Goal: Task Accomplishment & Management: Manage account settings

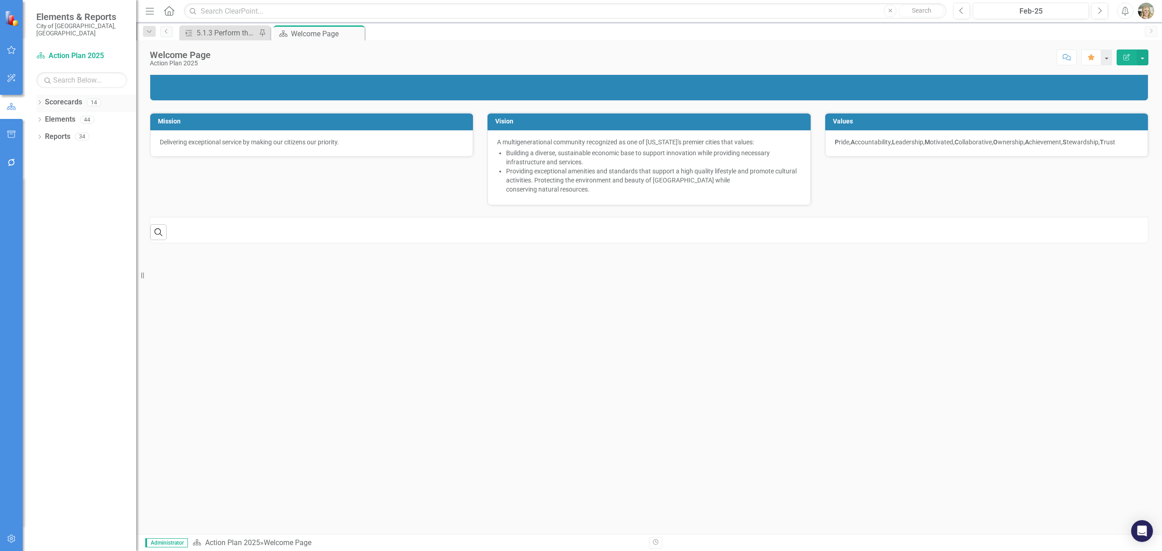
click at [39, 101] on icon "Dropdown" at bounding box center [39, 103] width 6 height 5
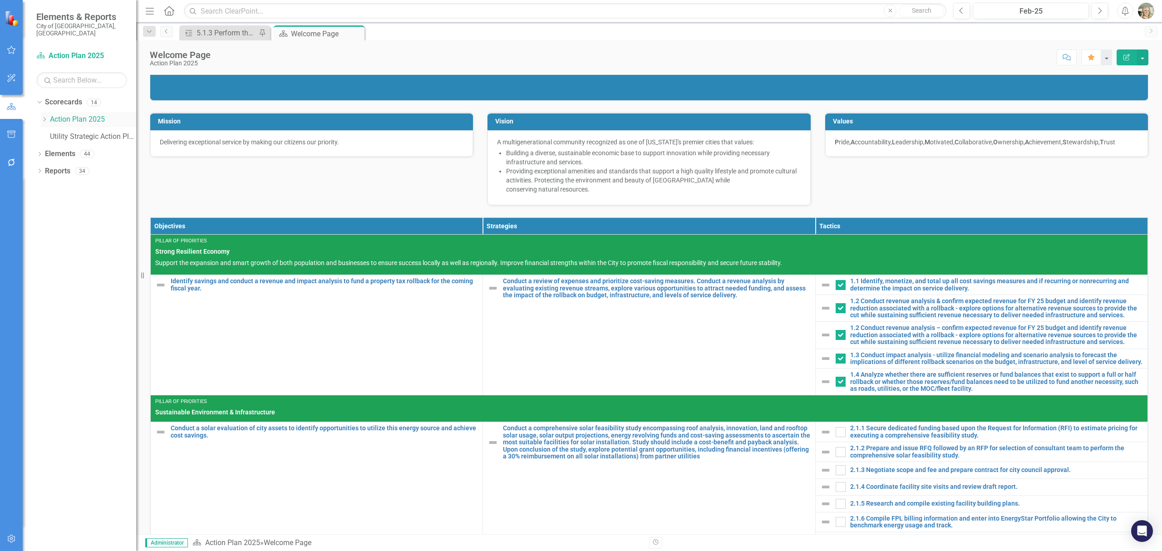
click at [44, 117] on icon "Dropdown" at bounding box center [44, 119] width 7 height 5
click at [80, 303] on link "Utilities" at bounding box center [97, 308] width 77 height 10
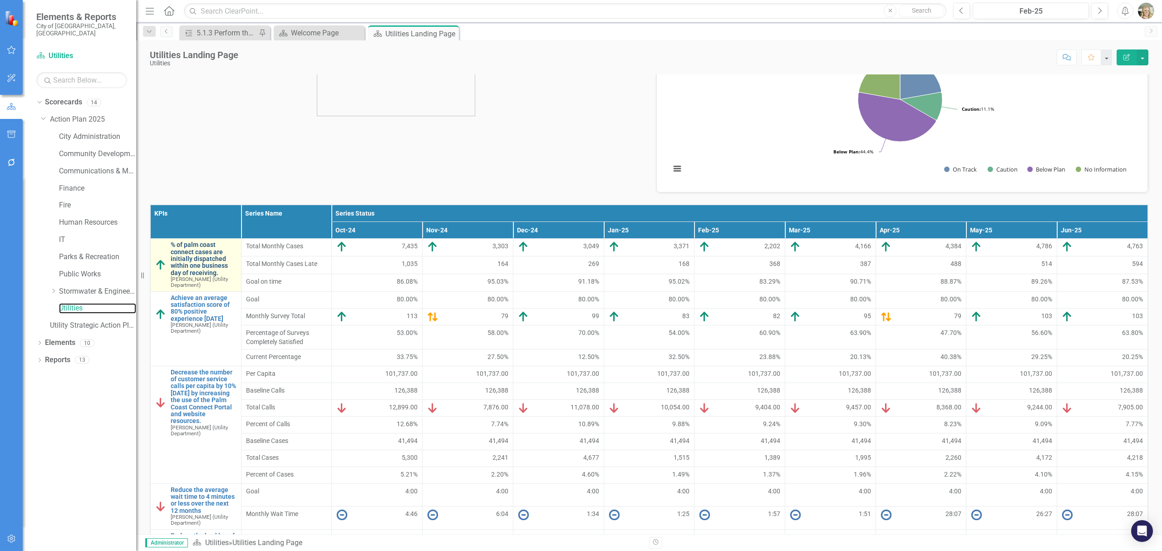
scroll to position [121, 0]
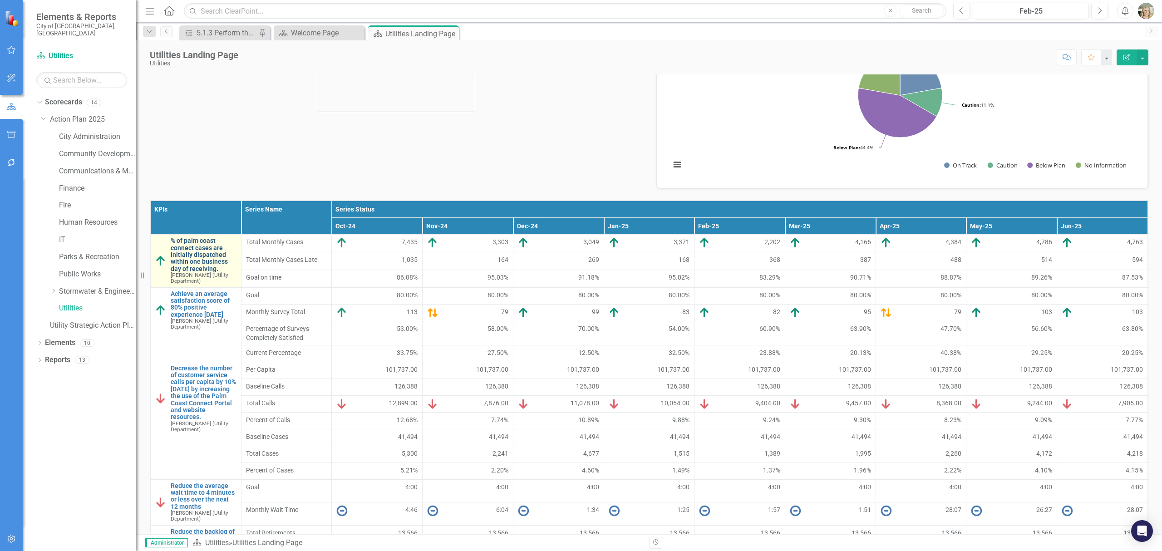
click at [197, 260] on link "% of palm coast connect cases are initially dispatched within one business day …" at bounding box center [204, 254] width 66 height 35
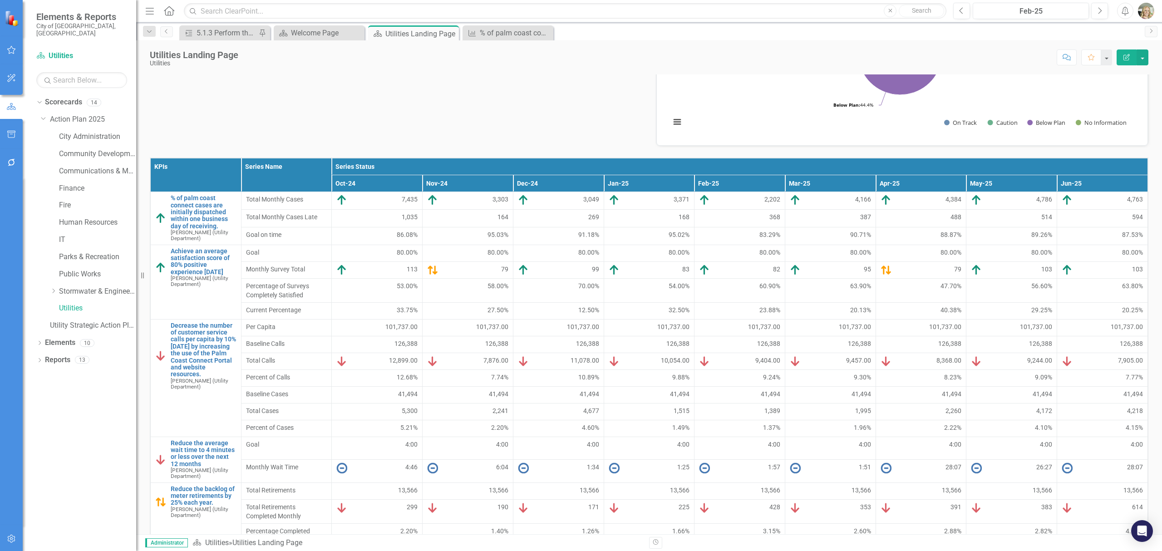
scroll to position [182, 0]
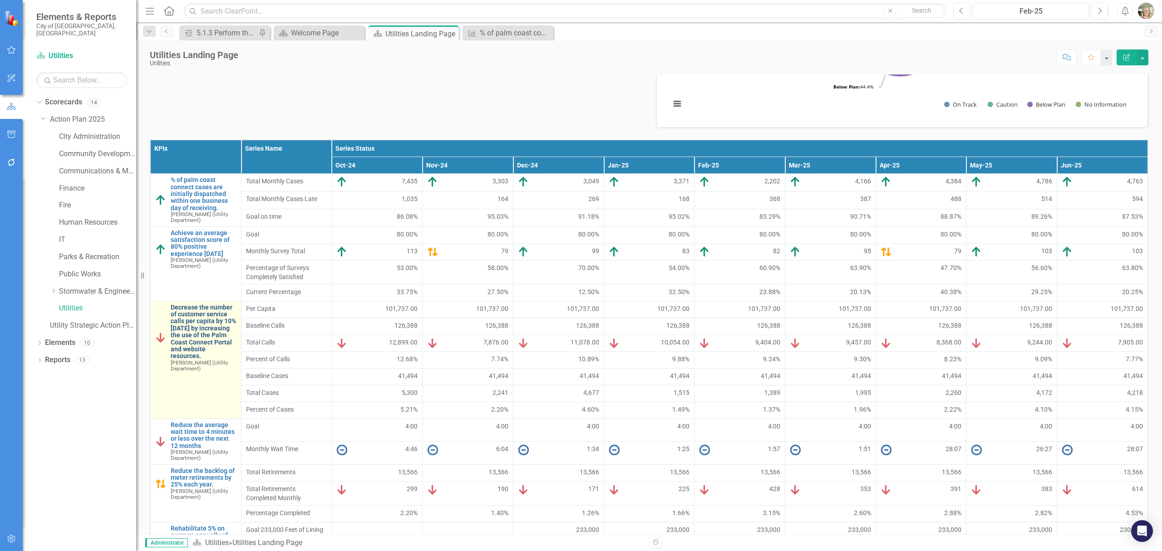
click at [193, 322] on link "Decrease the number of customer service calls per capita by 10% [DATE] by incre…" at bounding box center [204, 332] width 66 height 56
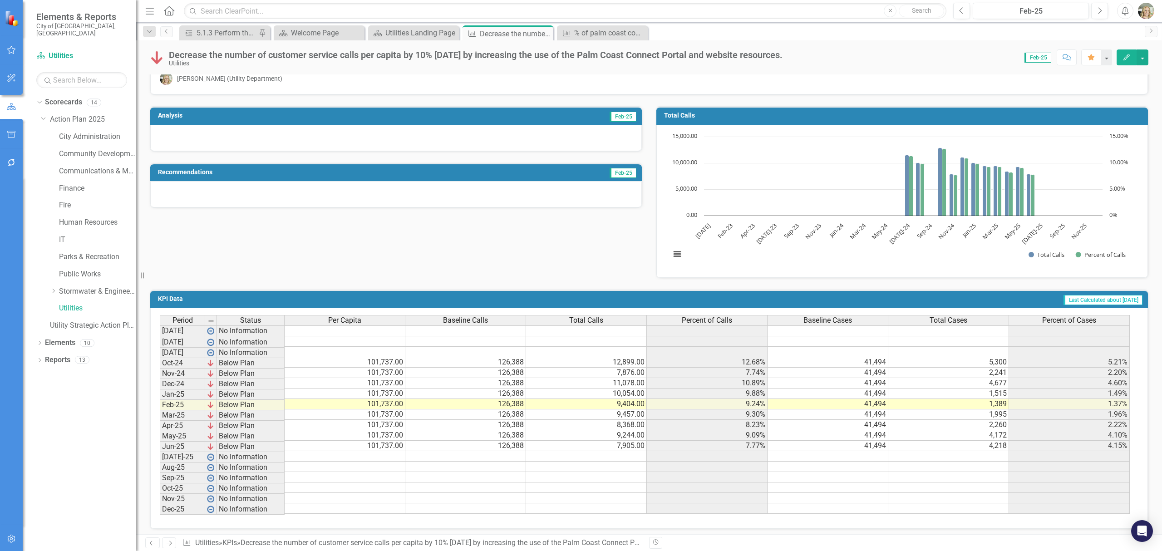
scroll to position [40, 0]
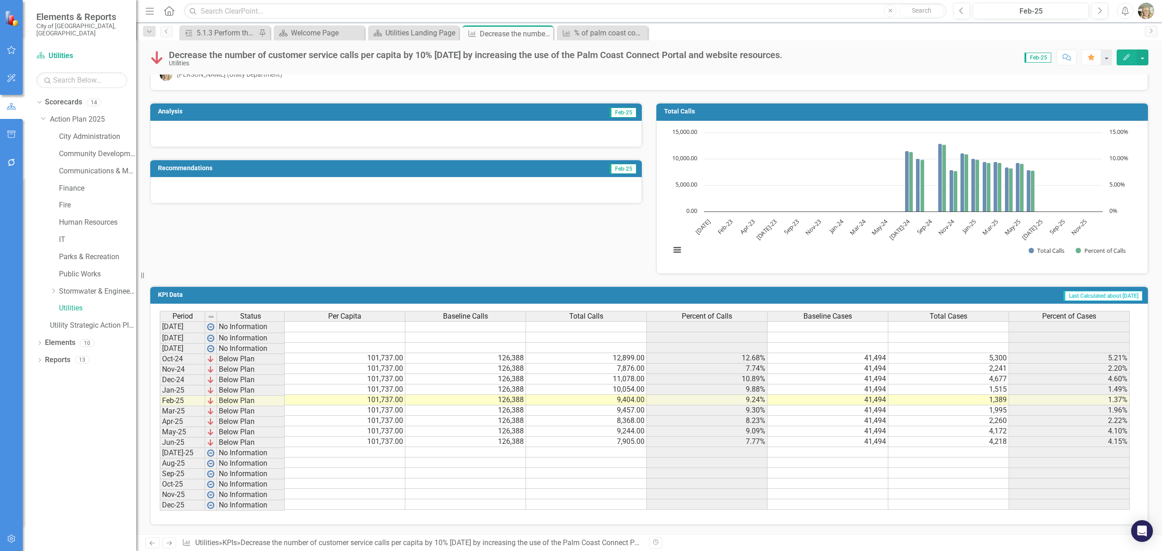
click at [629, 353] on td "12,899.00" at bounding box center [586, 358] width 121 height 10
type textarea "12899"
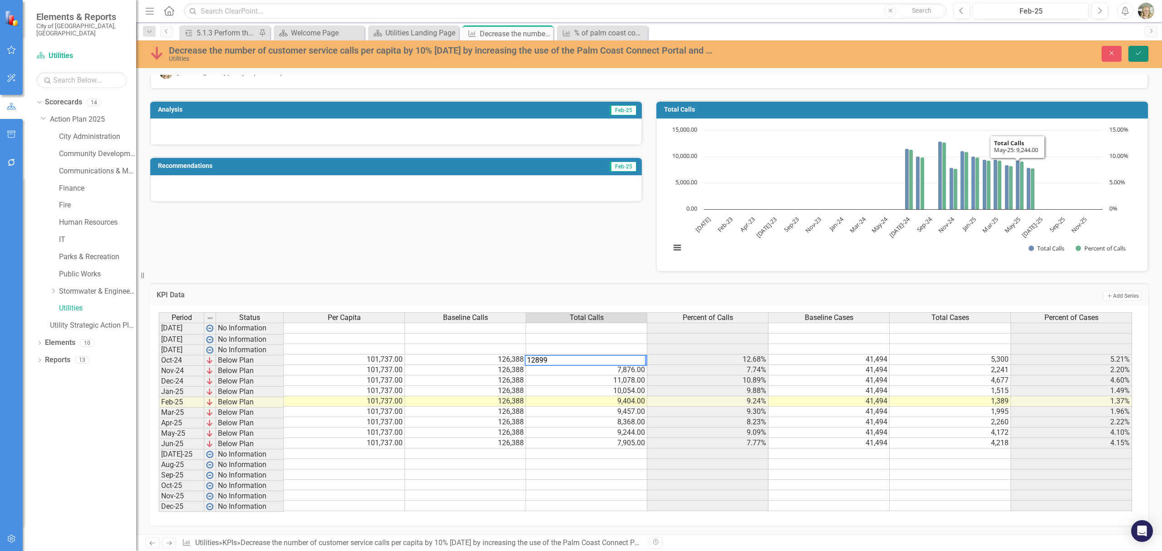
click at [1135, 48] on button "Save" at bounding box center [1139, 54] width 20 height 16
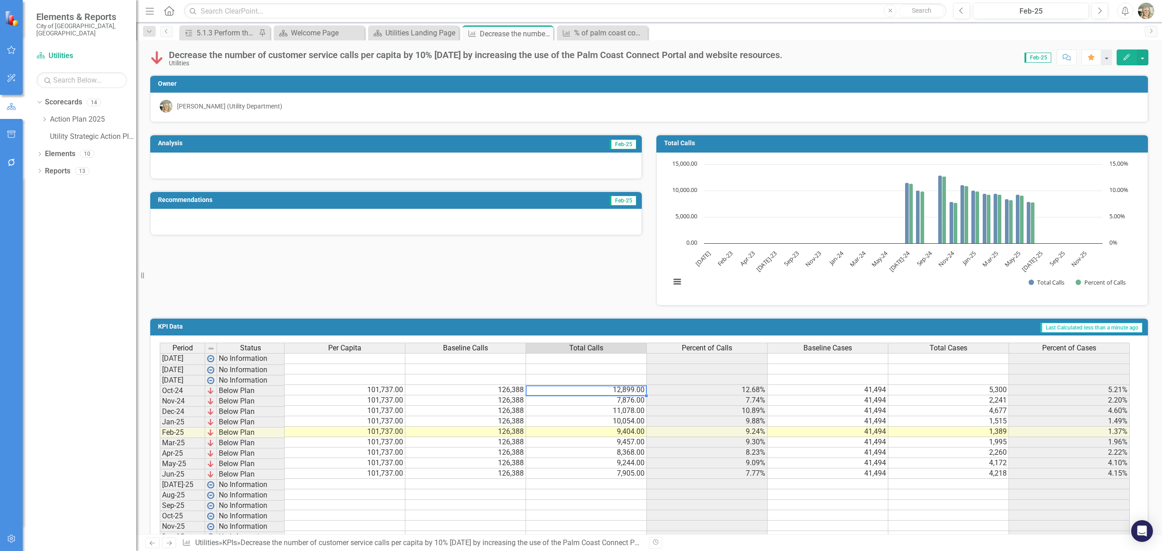
click at [608, 394] on td "12,899.00" at bounding box center [586, 390] width 121 height 10
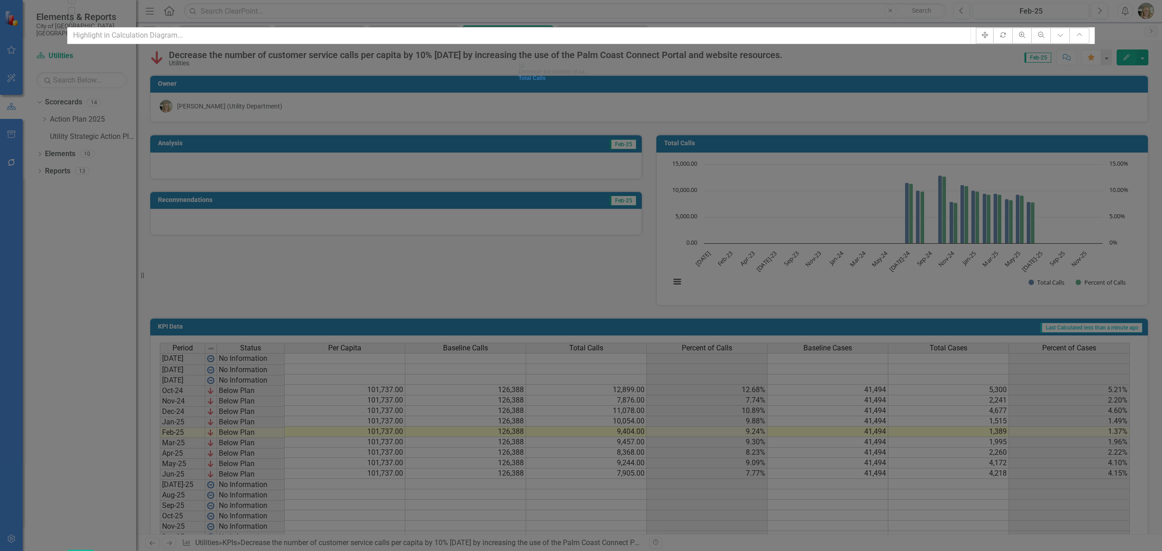
click at [76, 18] on icon "Close" at bounding box center [71, 21] width 9 height 7
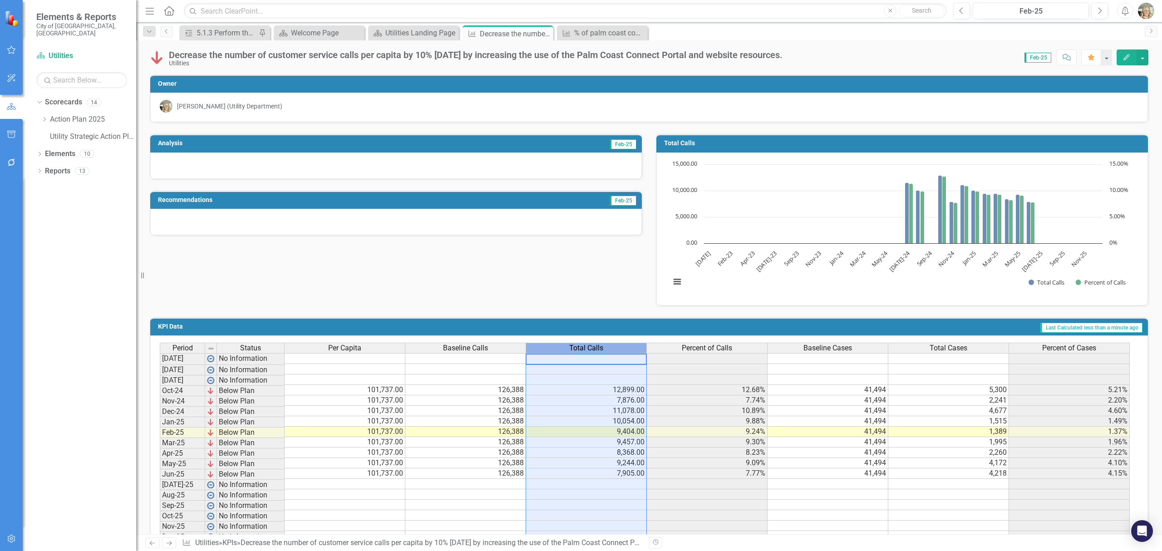
click at [623, 349] on div "Total Calls" at bounding box center [586, 348] width 120 height 10
click at [1141, 53] on button "button" at bounding box center [1143, 57] width 12 height 16
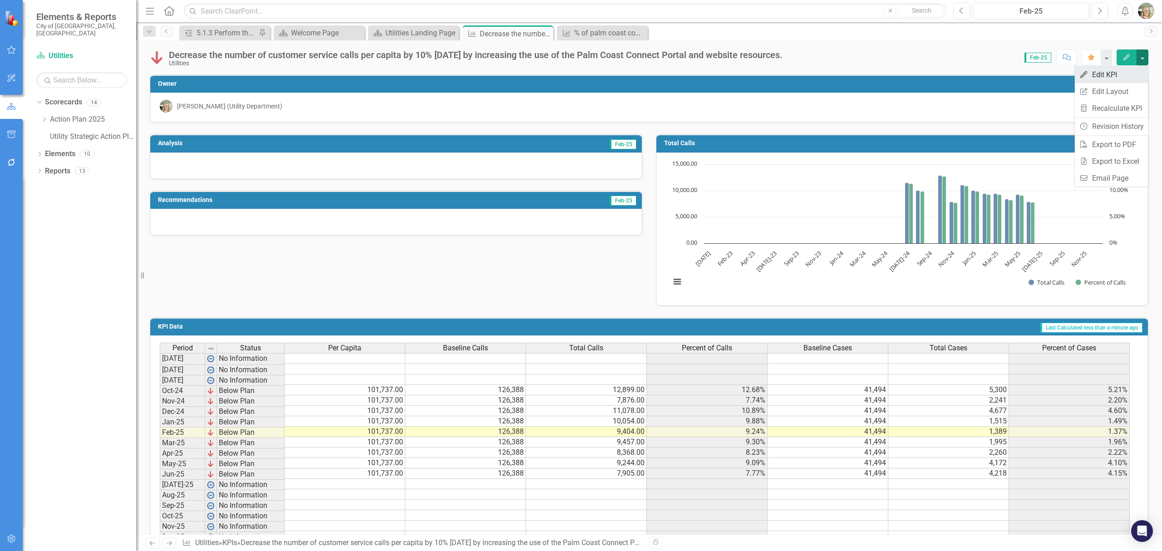
click at [1109, 75] on link "Edit Edit KPI" at bounding box center [1112, 74] width 74 height 17
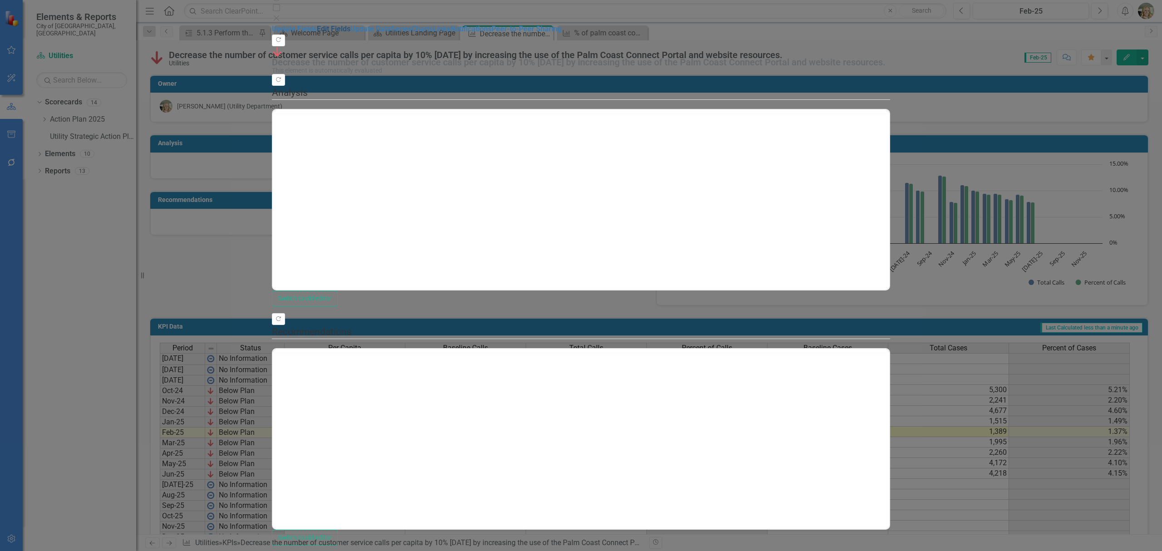
scroll to position [0, 0]
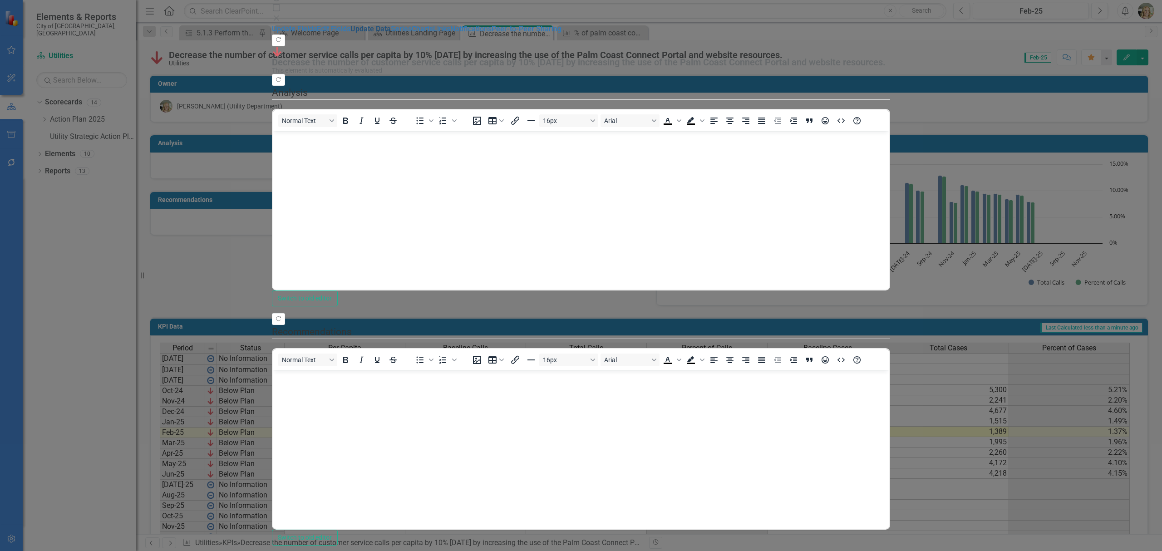
click at [350, 33] on link "Update Data" at bounding box center [370, 29] width 40 height 9
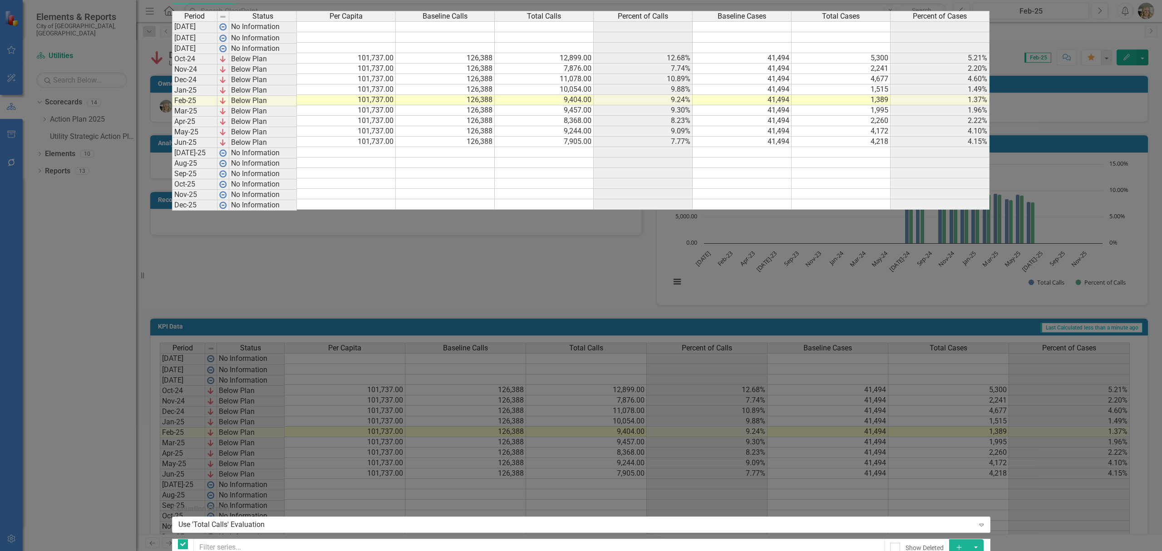
checkbox input "false"
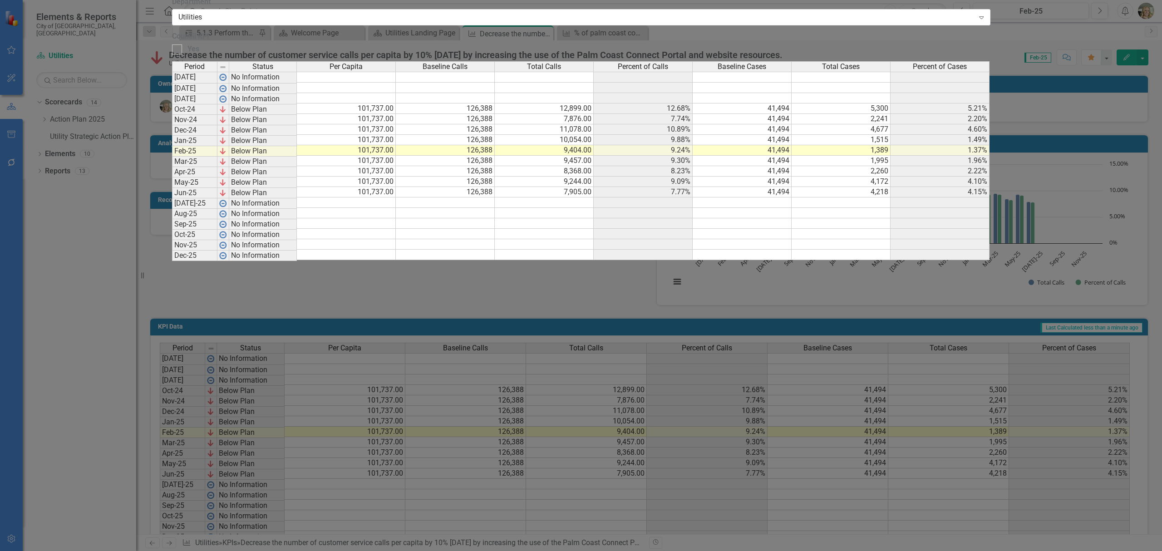
click at [594, 104] on td "12,899.00" at bounding box center [544, 109] width 99 height 10
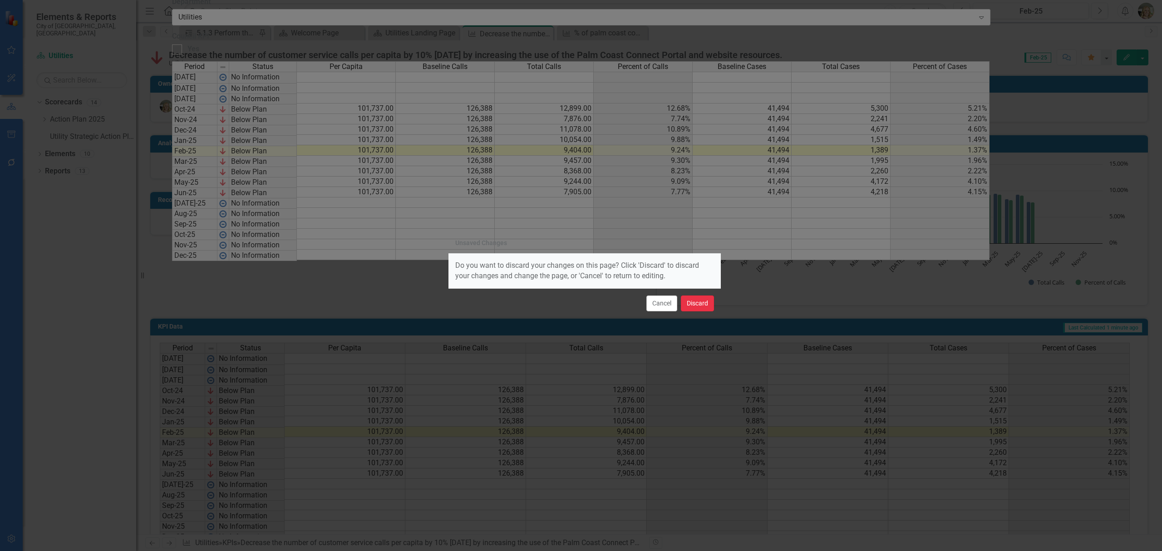
click at [703, 306] on button "Discard" at bounding box center [697, 304] width 33 height 16
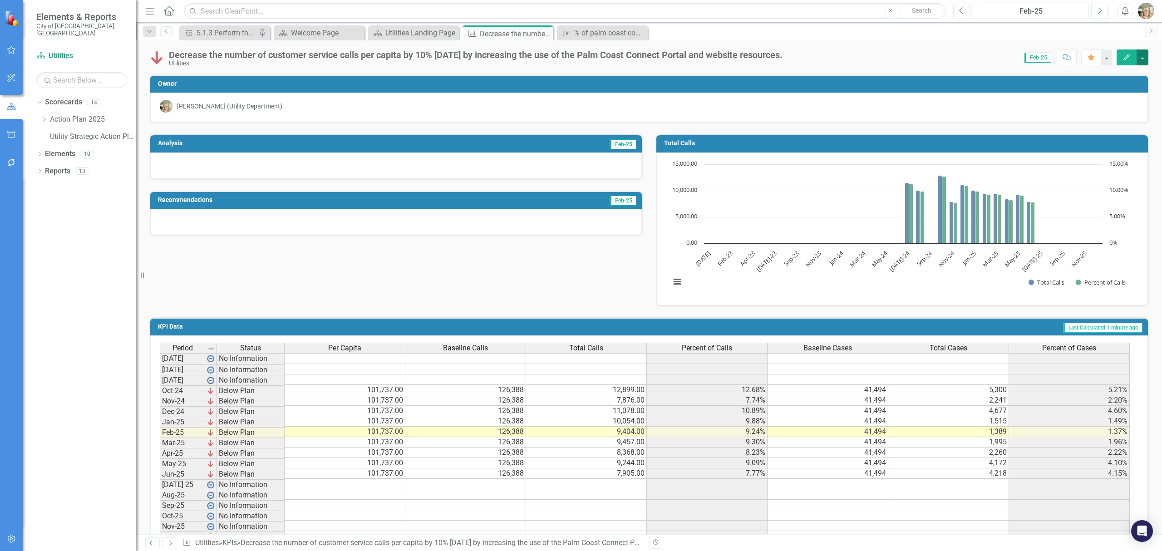
click at [1143, 62] on button "button" at bounding box center [1143, 57] width 12 height 16
click at [1123, 94] on link "Edit Report Edit Layout" at bounding box center [1112, 91] width 74 height 17
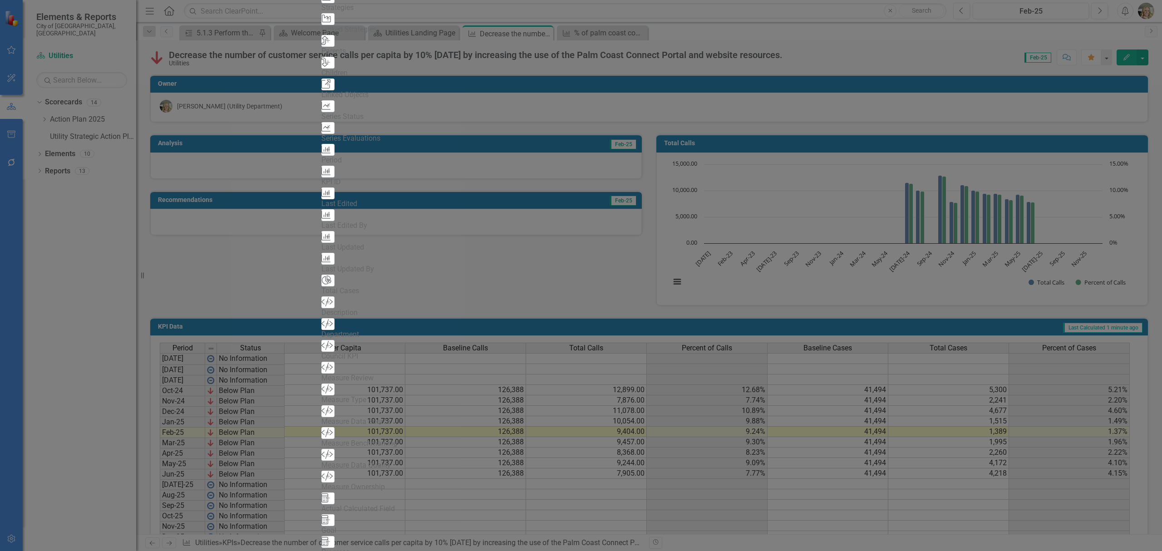
drag, startPoint x: 1142, startPoint y: 10, endPoint x: 1135, endPoint y: 22, distance: 14.4
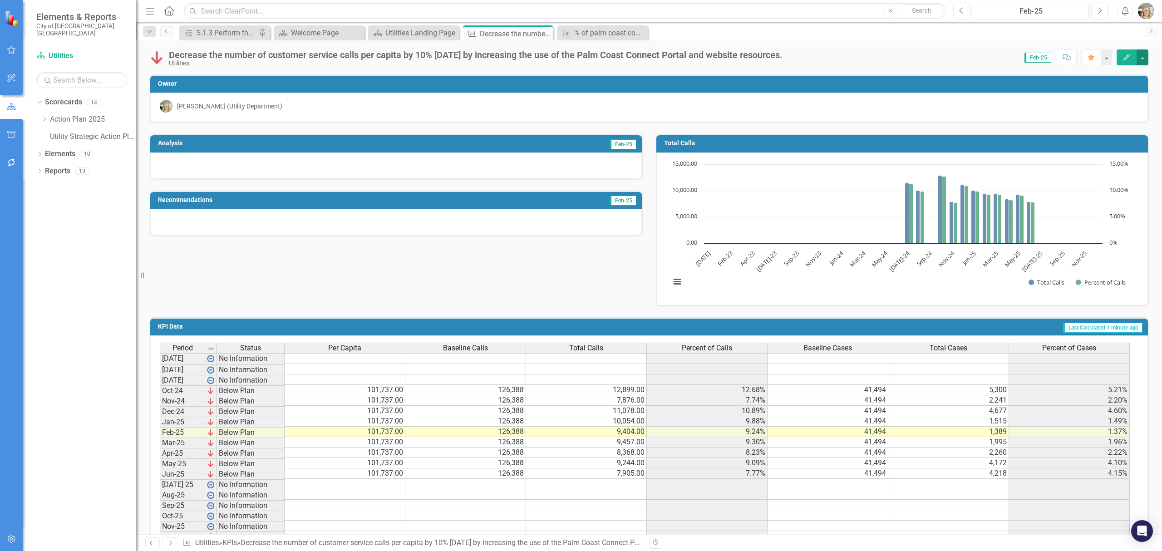
scroll to position [40, 0]
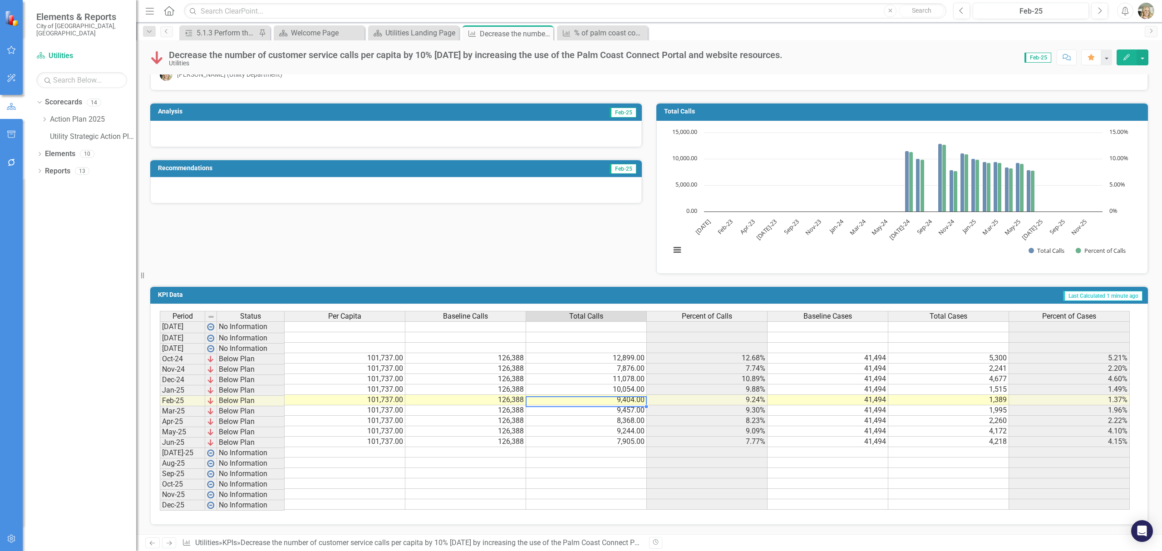
click at [600, 395] on td "9,404.00" at bounding box center [586, 400] width 121 height 10
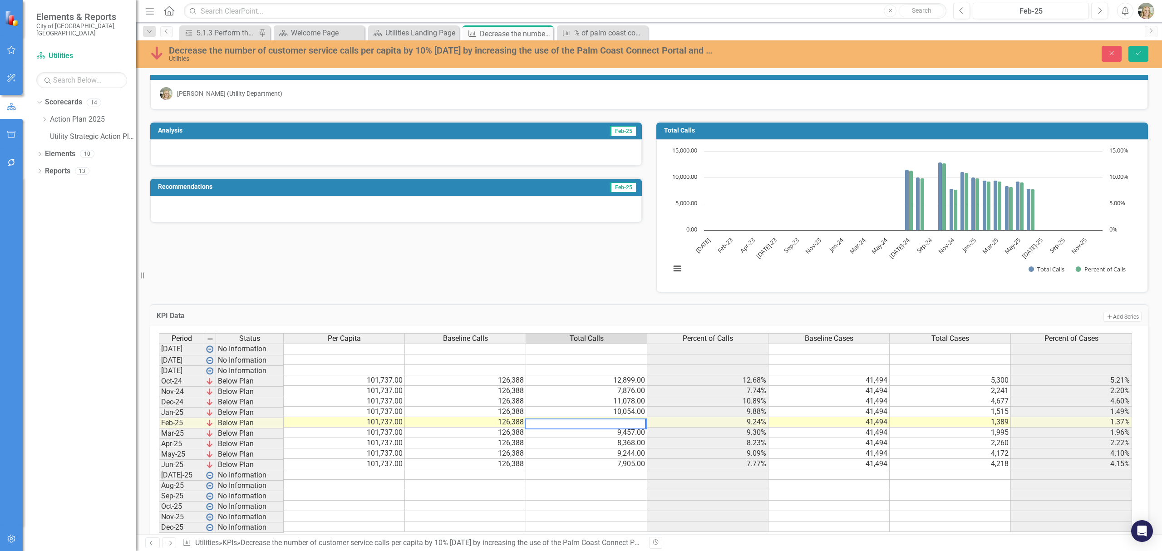
scroll to position [0, 0]
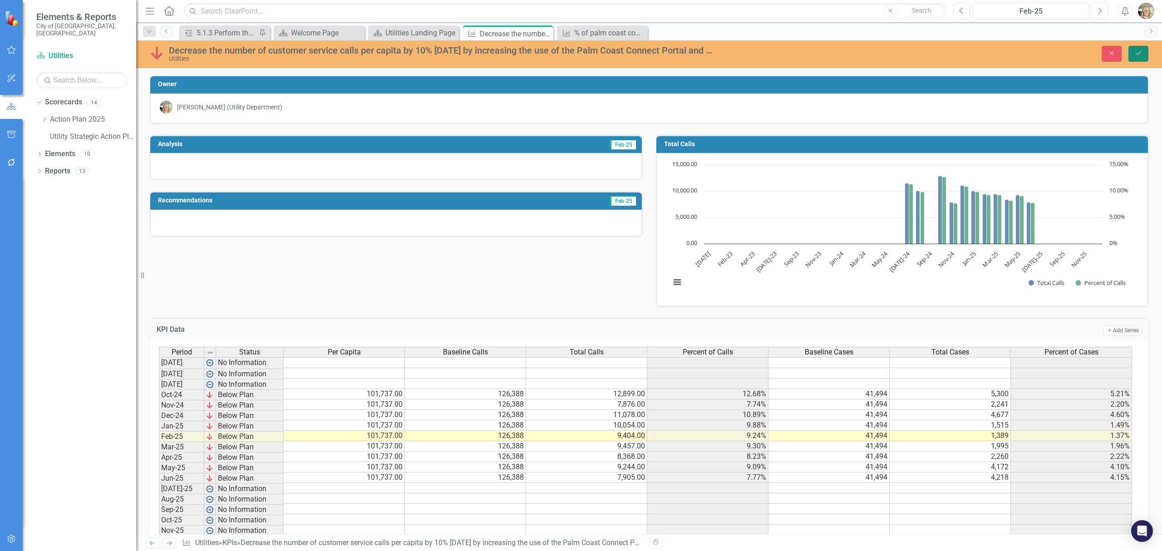
click at [1143, 50] on button "Save" at bounding box center [1139, 54] width 20 height 16
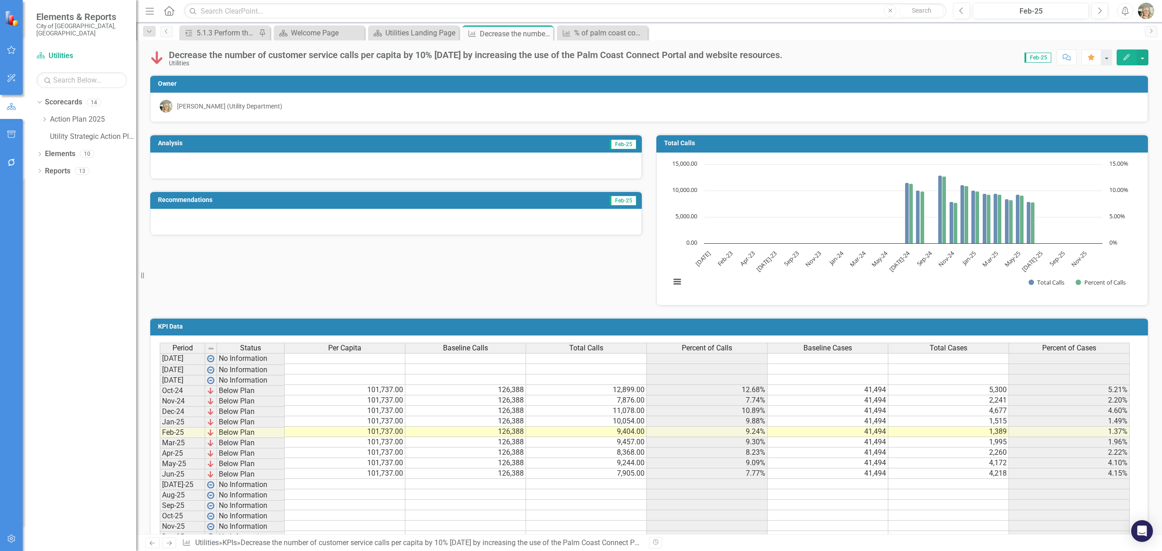
click at [622, 348] on div "Total Calls" at bounding box center [586, 348] width 120 height 10
click at [611, 296] on div "Analysis Feb-25 Recommendations Feb-25 Total Calls Chart Bar chart with 2 data …" at bounding box center [649, 214] width 1012 height 183
click at [1145, 55] on button "button" at bounding box center [1143, 57] width 12 height 16
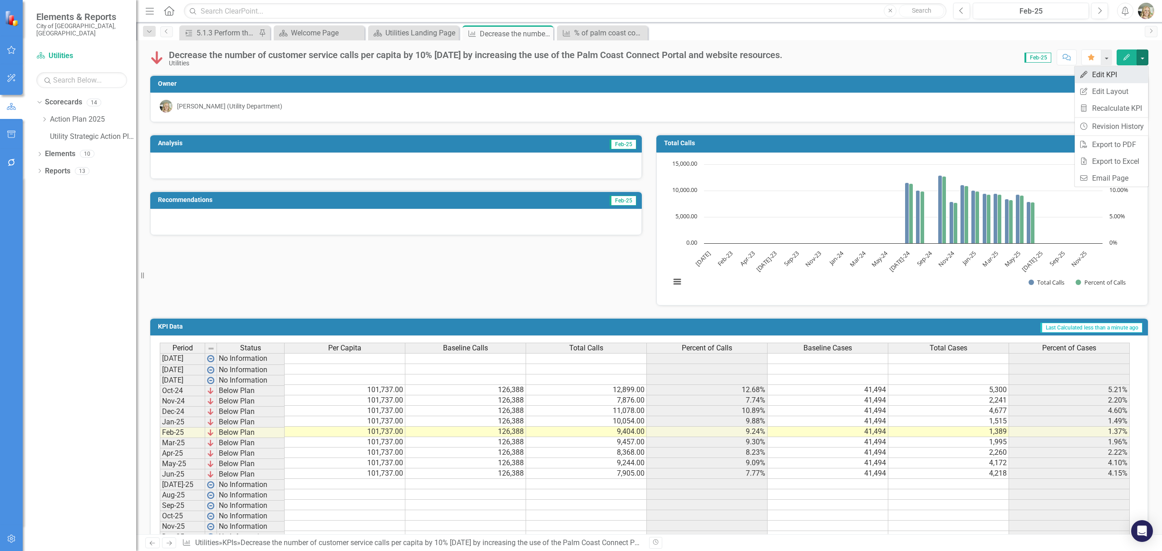
click at [1119, 66] on link "Edit Edit KPI" at bounding box center [1112, 74] width 74 height 17
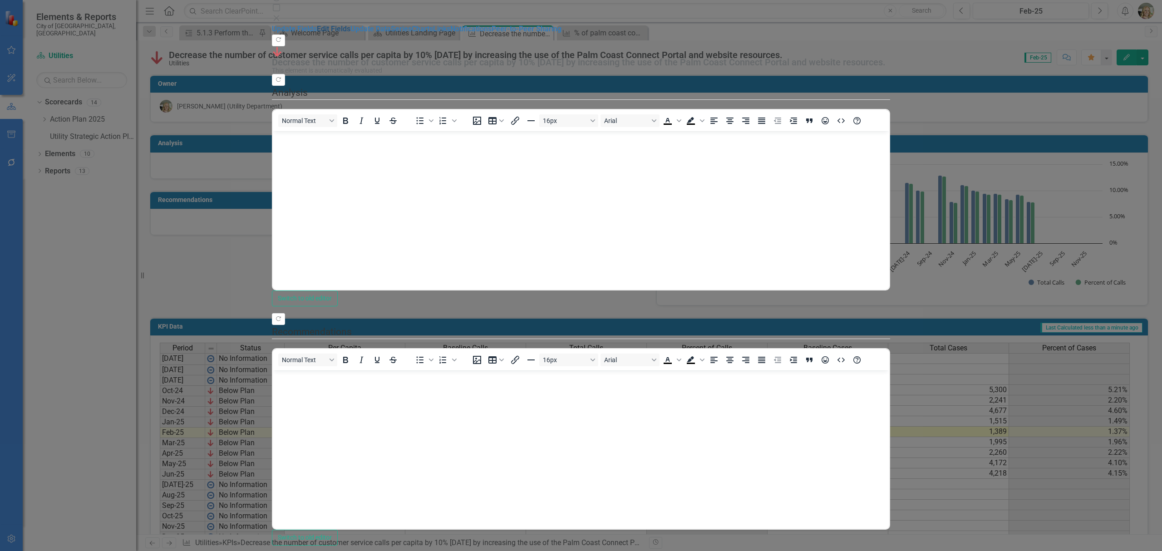
click at [317, 33] on link "Edit Fields" at bounding box center [334, 29] width 34 height 9
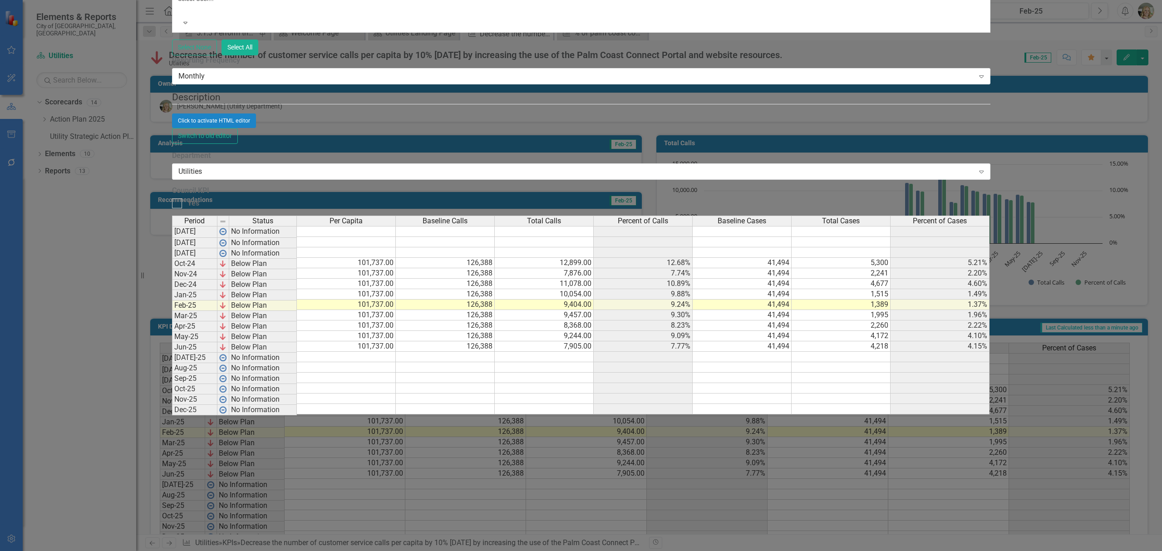
checkbox input "false"
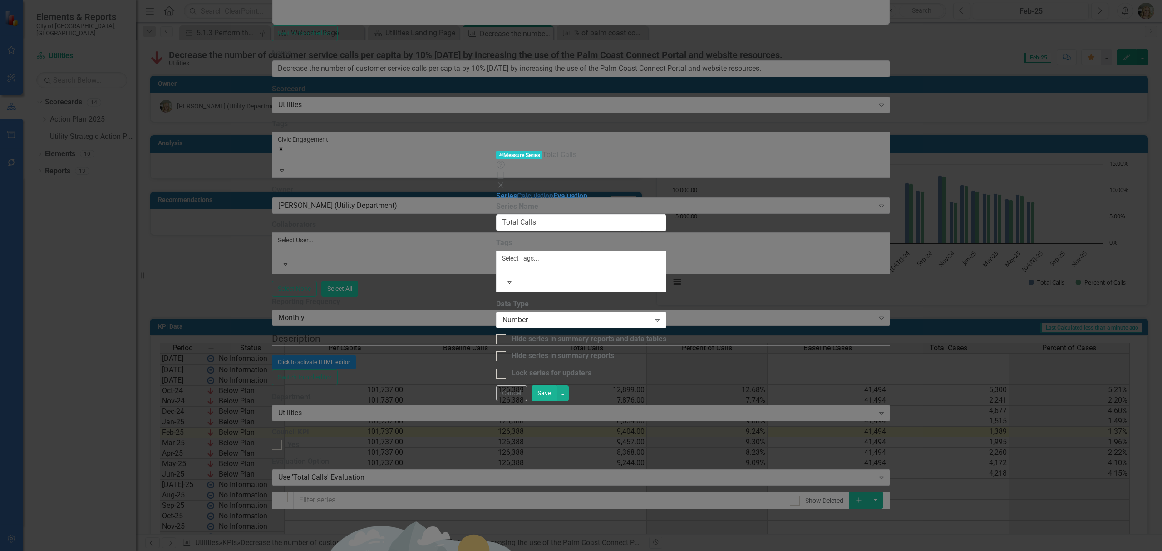
click at [517, 192] on link "Calculation" at bounding box center [535, 196] width 36 height 9
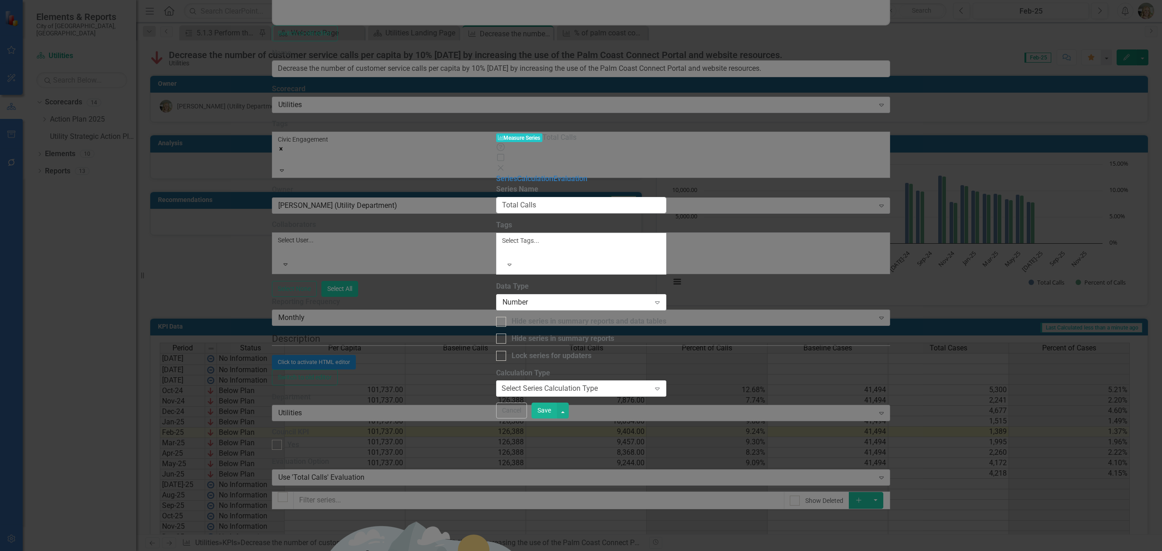
click at [503, 165] on icon at bounding box center [500, 167] width 5 height 5
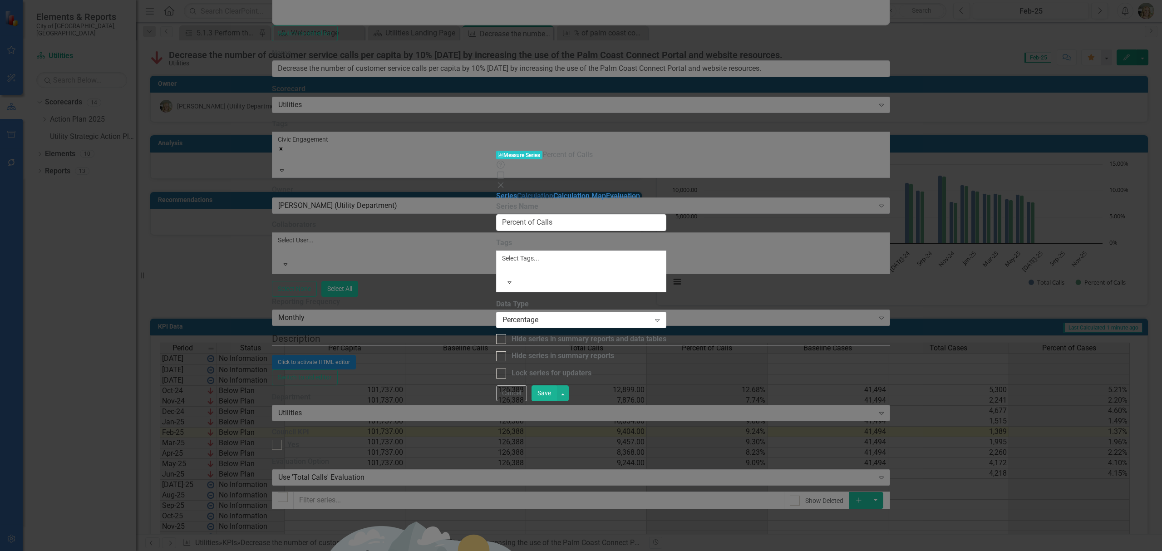
click at [517, 192] on link "Calculation" at bounding box center [535, 196] width 36 height 9
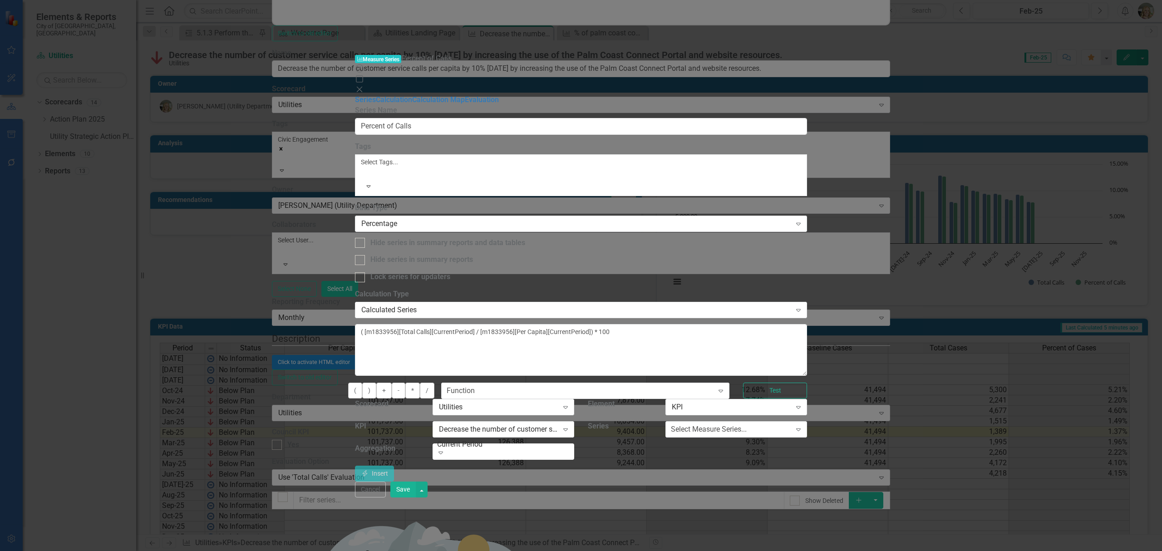
drag, startPoint x: 1144, startPoint y: 8, endPoint x: 1093, endPoint y: 41, distance: 60.4
click at [364, 86] on icon "Close" at bounding box center [359, 89] width 9 height 7
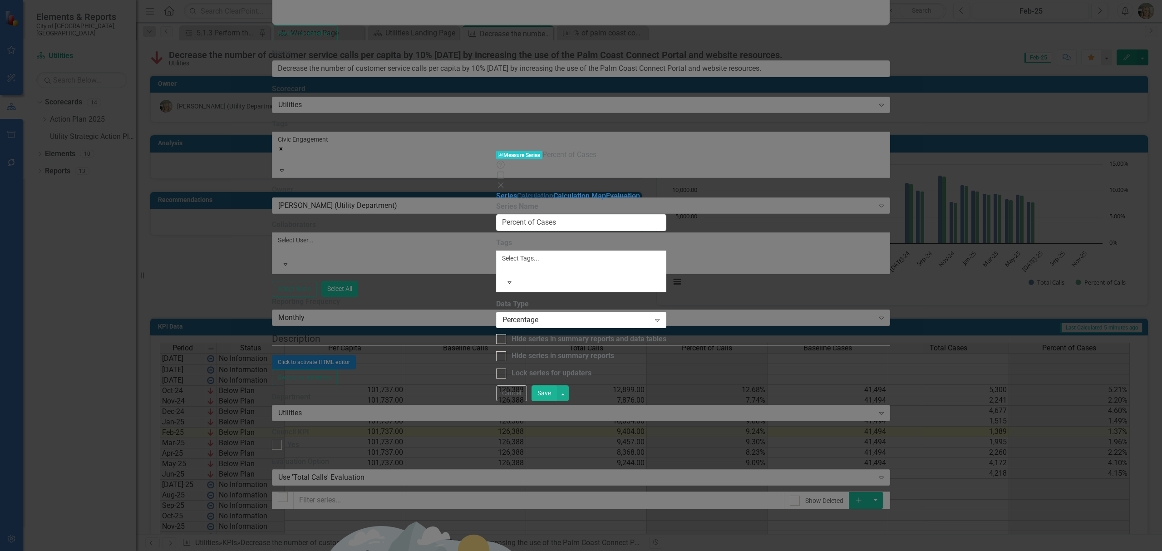
click at [517, 192] on link "Calculation" at bounding box center [535, 196] width 36 height 9
